Goal: Navigation & Orientation: Find specific page/section

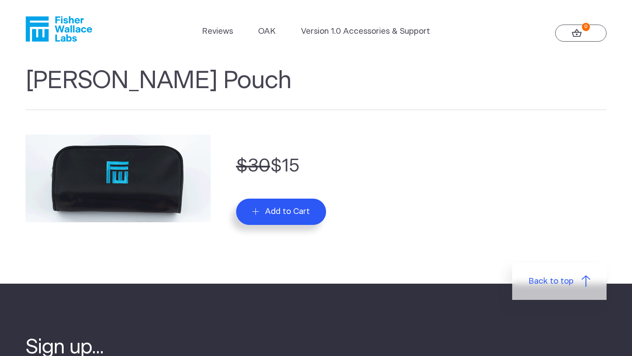
click at [69, 29] on icon "Fisher Wallace" at bounding box center [62, 28] width 60 height 25
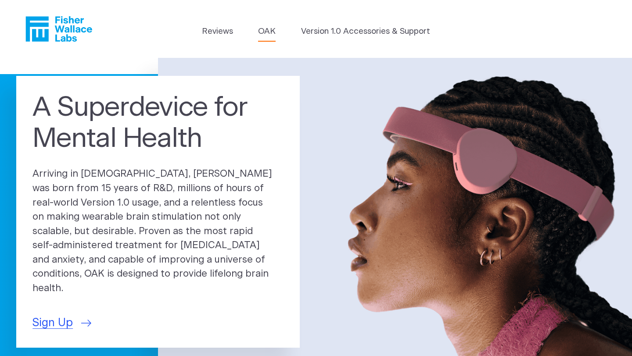
click at [268, 31] on link "OAK" at bounding box center [267, 31] width 18 height 12
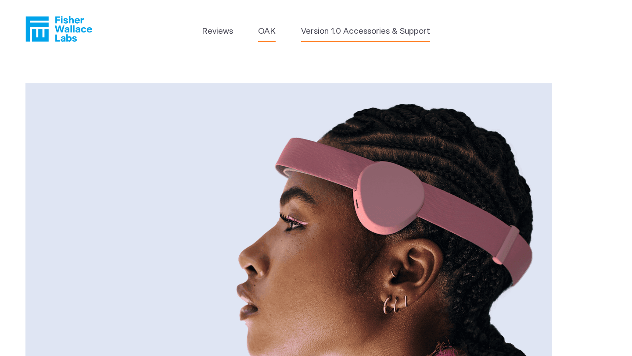
click at [364, 26] on link "Version 1.0 Accessories & Support" at bounding box center [365, 31] width 129 height 12
